Goal: Information Seeking & Learning: Check status

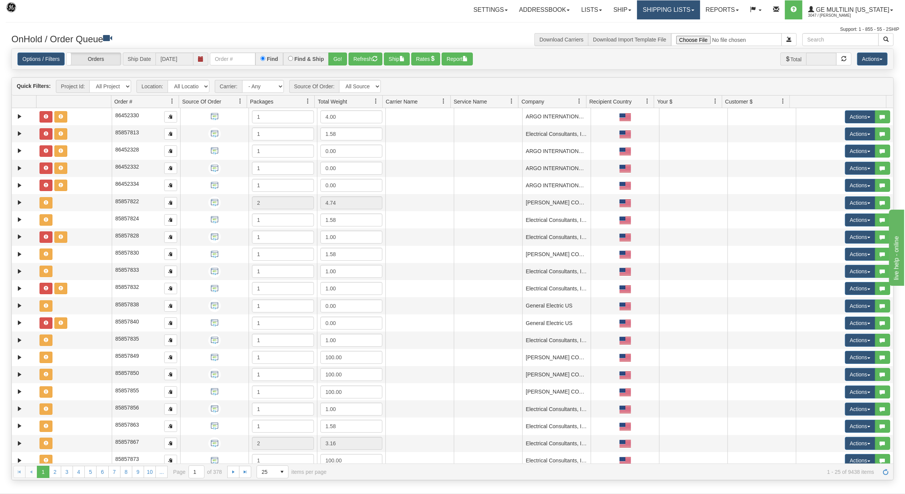
click at [658, 9] on link "Shipping lists" at bounding box center [668, 9] width 63 height 19
click at [660, 38] on span "Search Shipment History" at bounding box center [663, 36] width 59 height 6
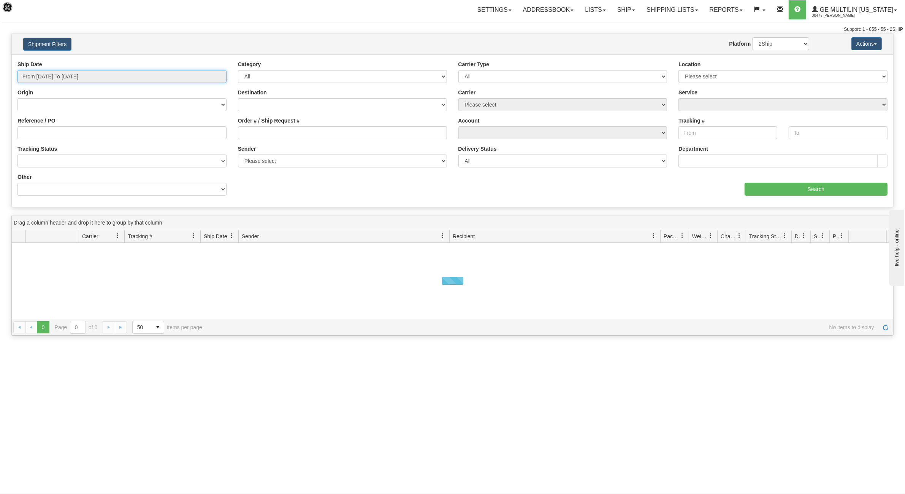
click at [105, 75] on input "From [DATE] To [DATE]" at bounding box center [121, 76] width 209 height 13
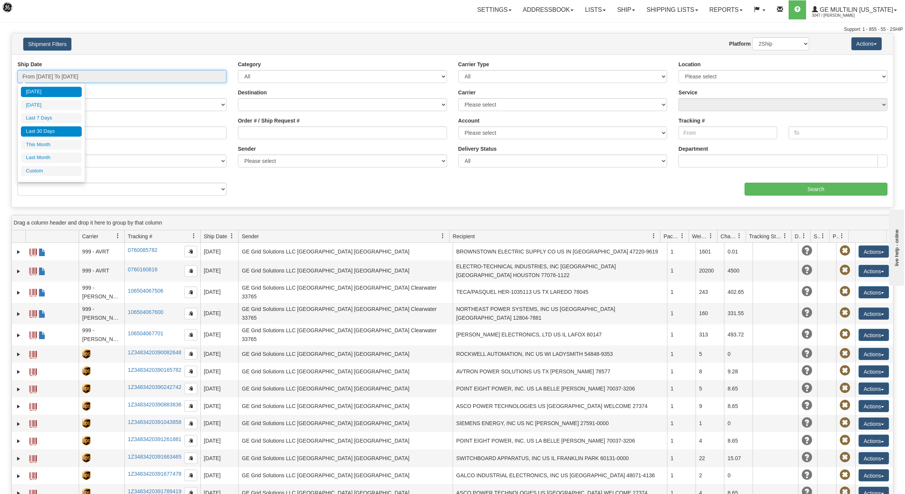
type input "[DATE]"
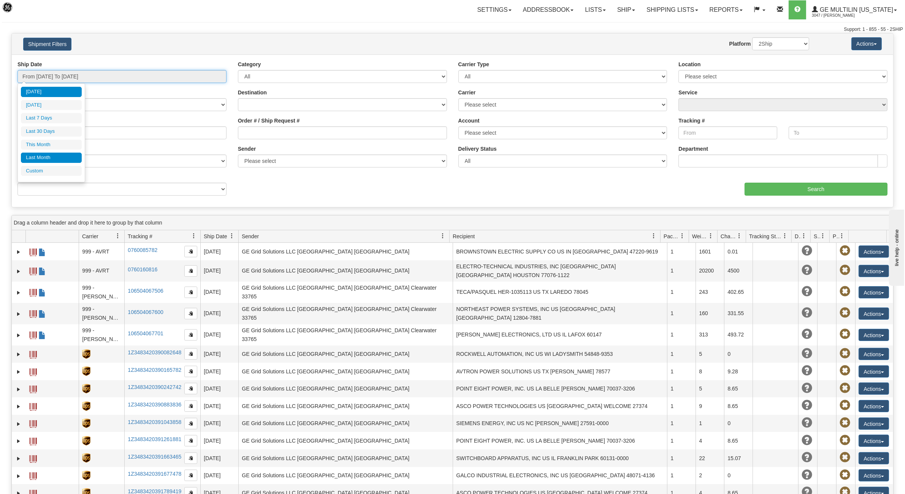
type input "[DATE]"
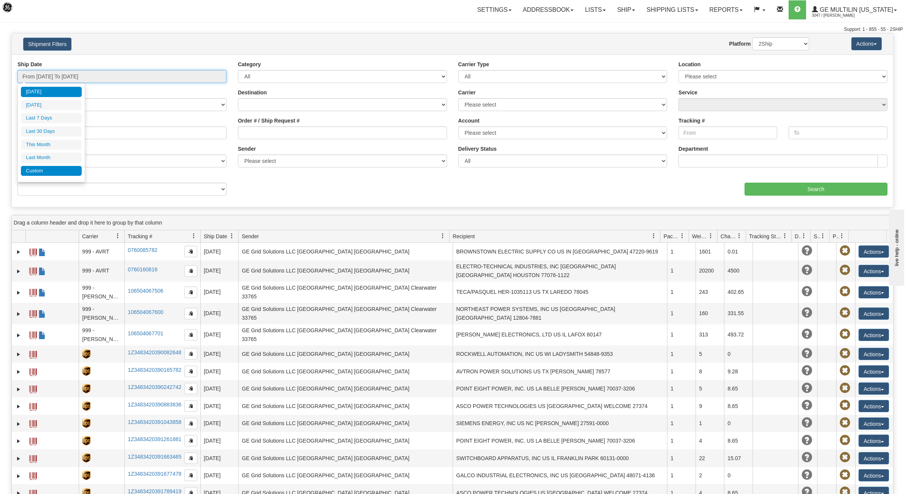
type input "[DATE]"
click at [44, 173] on li "Custom" at bounding box center [51, 171] width 61 height 10
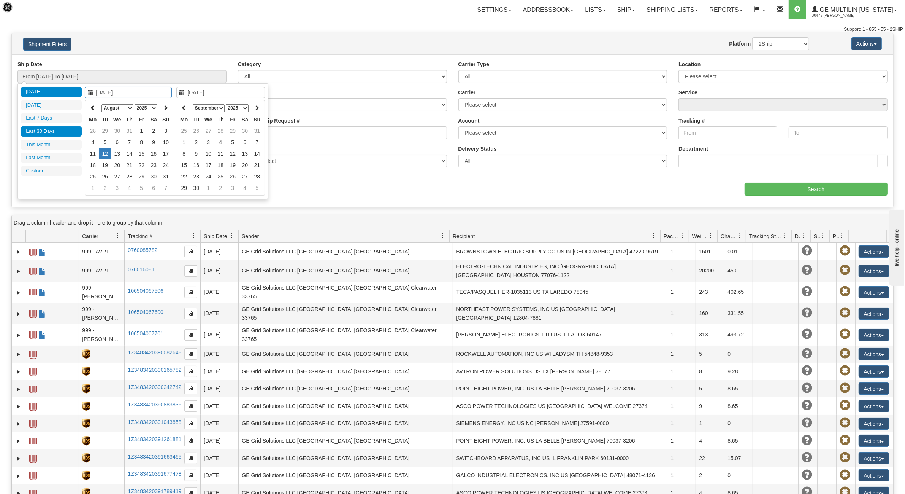
type input "[DATE]"
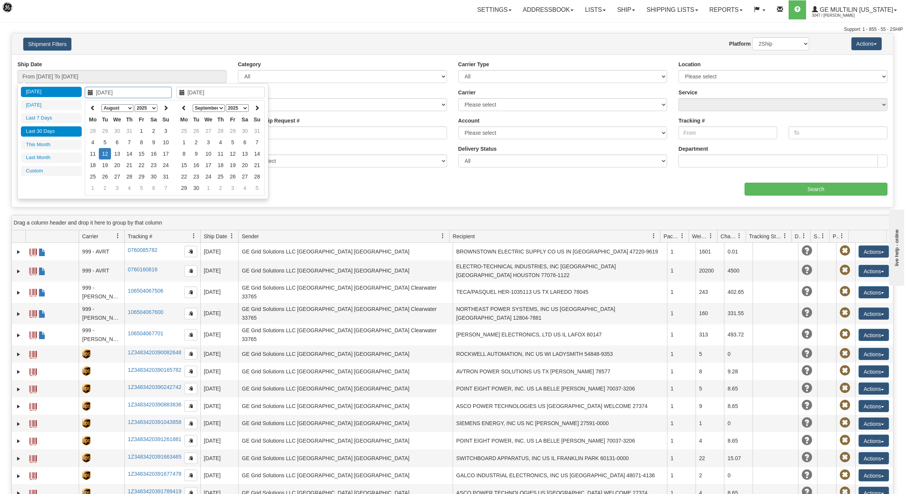
type input "[DATE]"
click at [92, 106] on icon at bounding box center [92, 107] width 5 height 5
type input "[DATE]"
click at [107, 152] on td "15" at bounding box center [105, 153] width 12 height 11
type input "[DATE]"
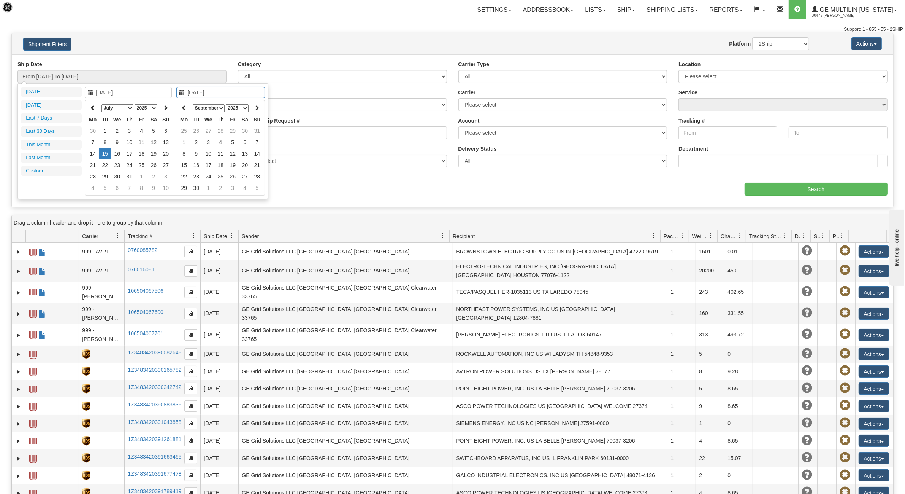
click at [107, 152] on td "15" at bounding box center [105, 153] width 12 height 11
type input "From [DATE] To [DATE]"
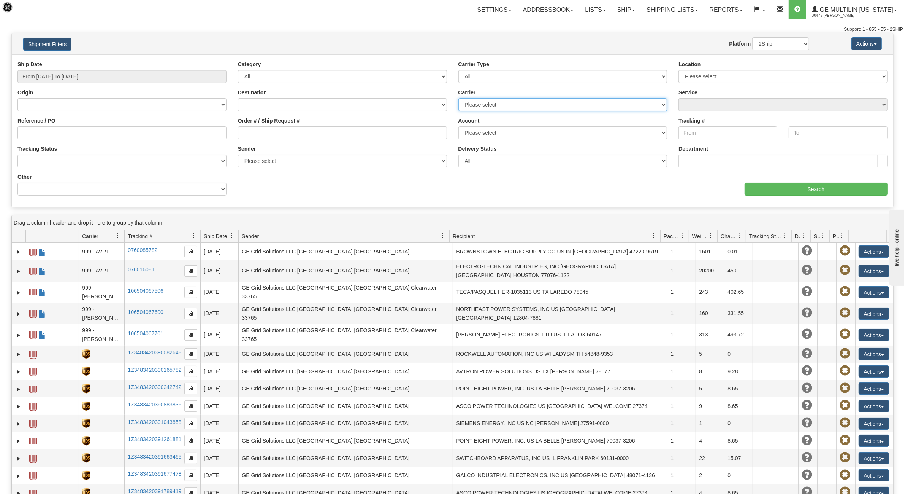
click at [520, 106] on select "Please select DHL FedEx Express® FedEx® LTL My Carrier UPS" at bounding box center [563, 104] width 209 height 13
select select "2"
click at [459, 98] on select "Please select DHL FedEx Express® FedEx® LTL My Carrier UPS" at bounding box center [563, 104] width 209 height 13
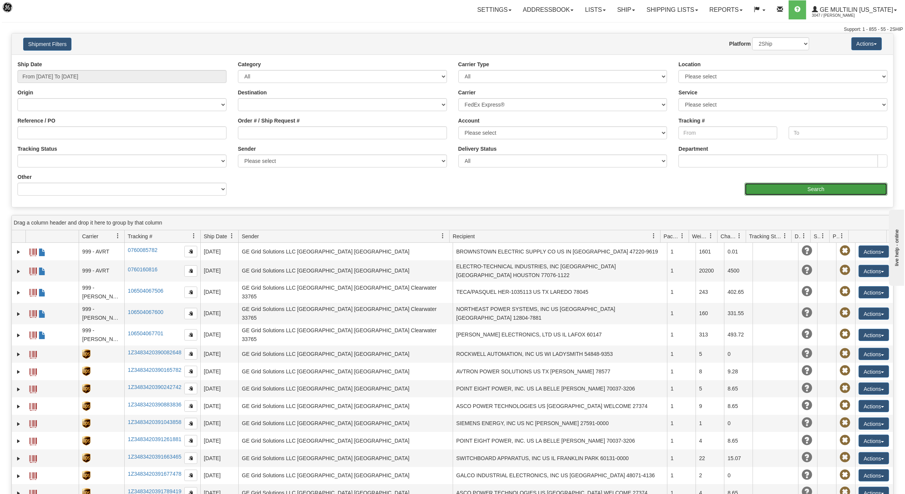
click at [790, 191] on input "Search" at bounding box center [816, 189] width 143 height 13
